Goal: Check status: Check status

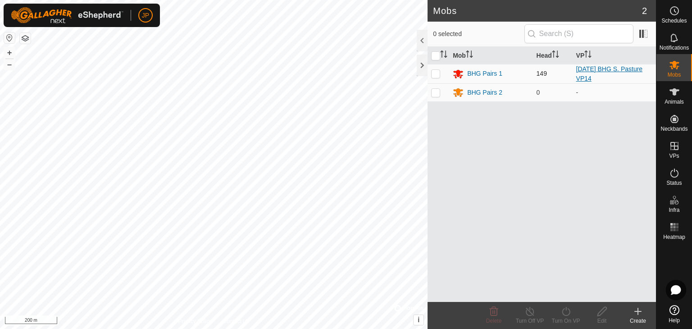
click at [598, 71] on link "[DATE] BHG S. Pasture VP14" at bounding box center [609, 73] width 67 height 17
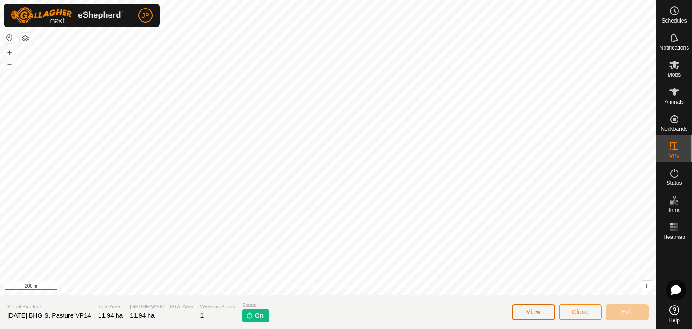
click at [534, 310] on span "View" at bounding box center [533, 311] width 14 height 7
click at [585, 312] on span "Close" at bounding box center [580, 311] width 17 height 7
